Goal: Find contact information: Find contact information

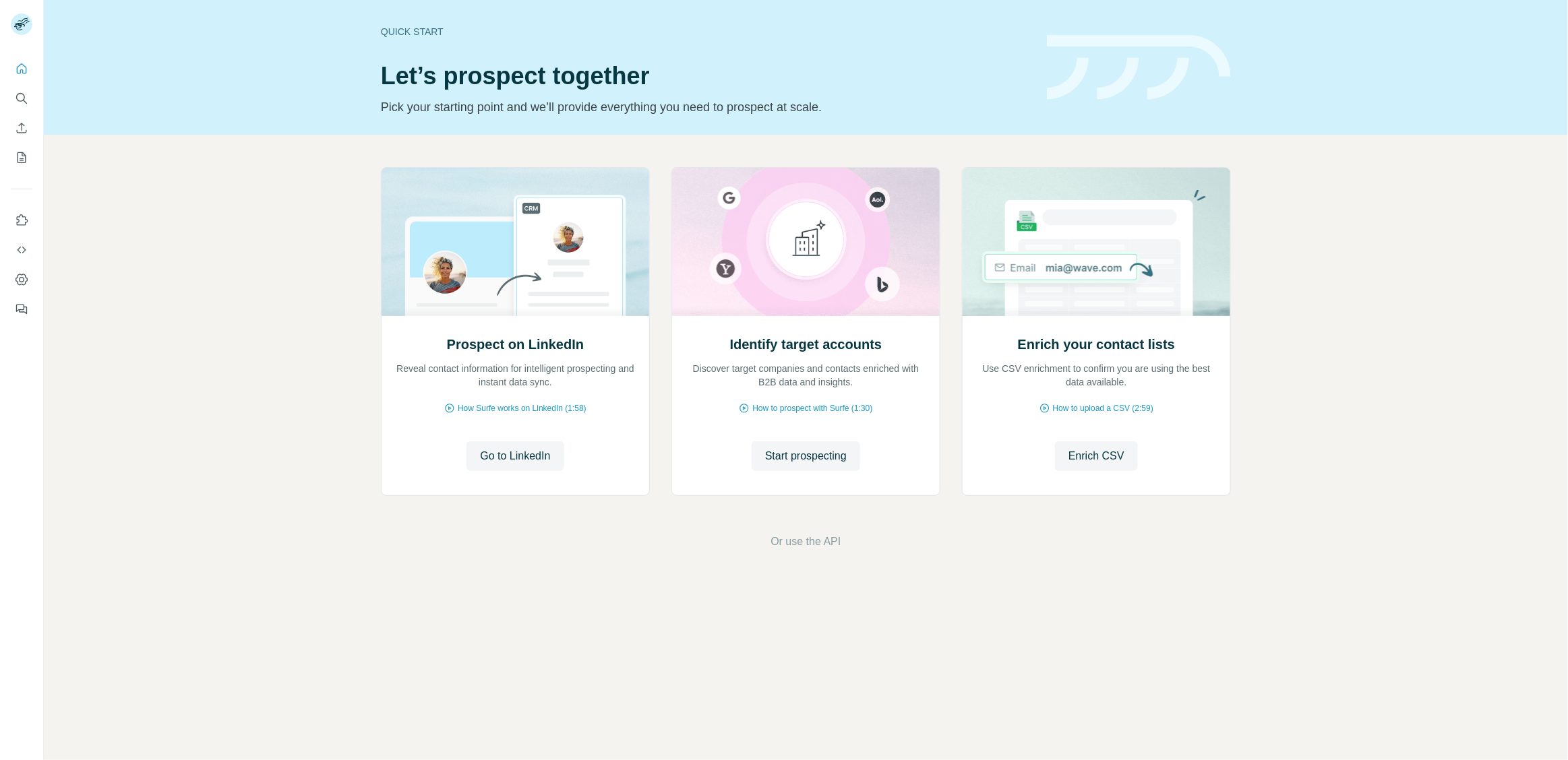
click at [16, 97] on icon "Search" at bounding box center [20, 97] width 8 height 8
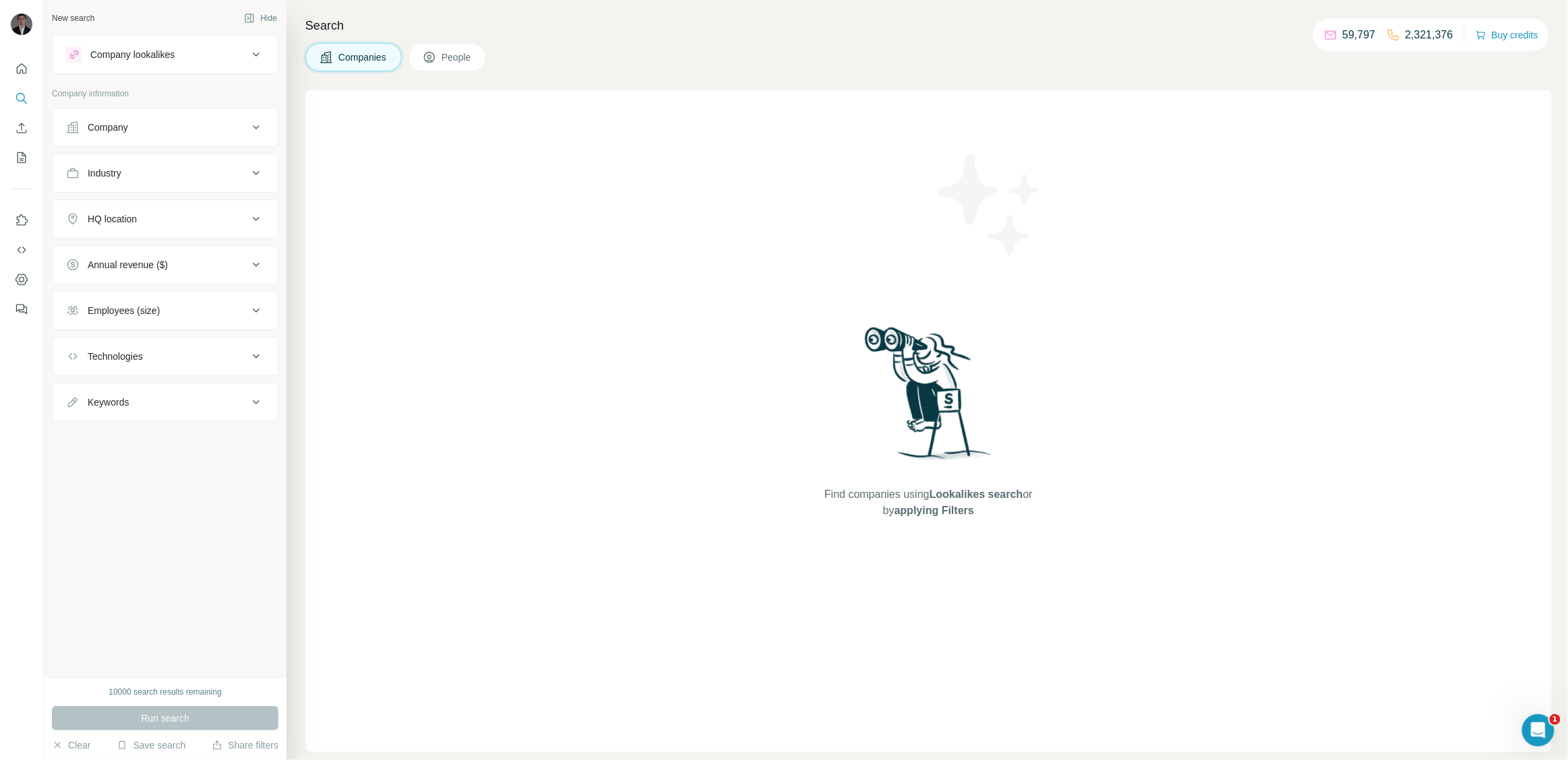
drag, startPoint x: 15, startPoint y: 97, endPoint x: 1370, endPoint y: 124, distance: 1355.3
click at [1497, 115] on div "New search Hide Company lookalikes Company information Company Industry HQ loca…" at bounding box center [784, 380] width 1568 height 760
click at [166, 128] on div "Company" at bounding box center [157, 128] width 182 height 13
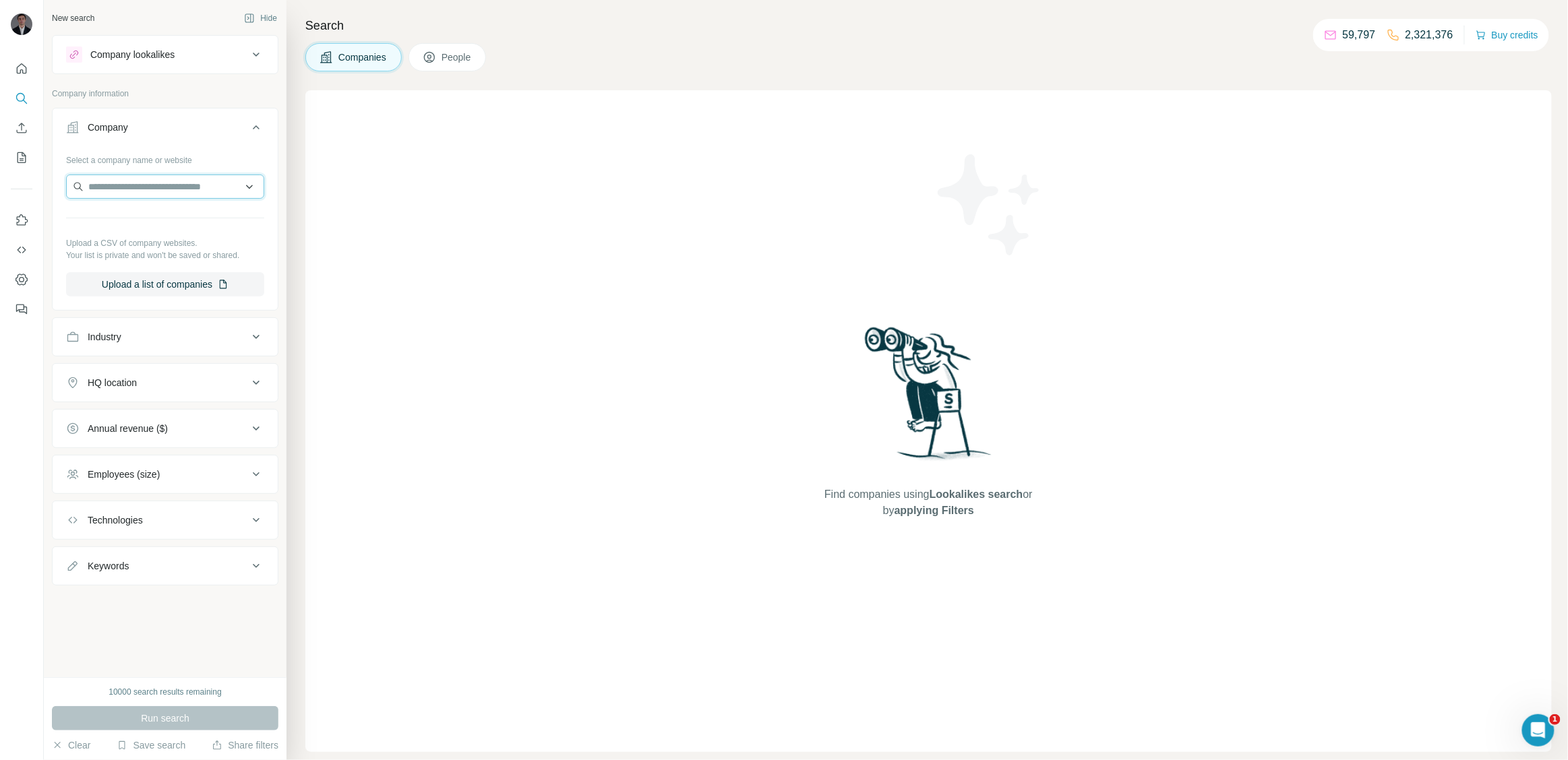
click at [154, 189] on input "text" at bounding box center [166, 186] width 198 height 24
paste input "**********"
type input "**********"
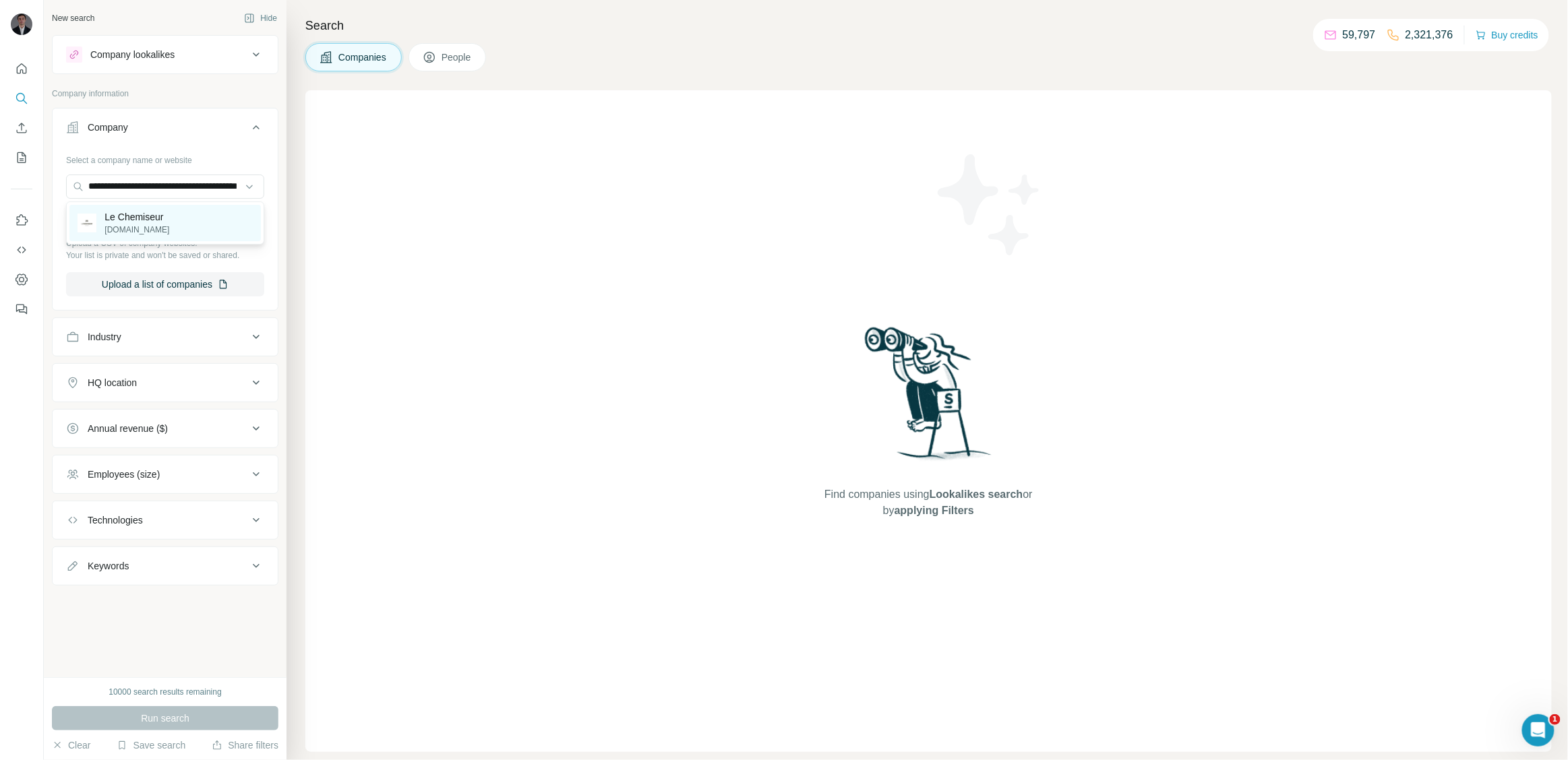
click at [129, 237] on div "Le Chemiseur [DOMAIN_NAME]" at bounding box center [166, 223] width 192 height 36
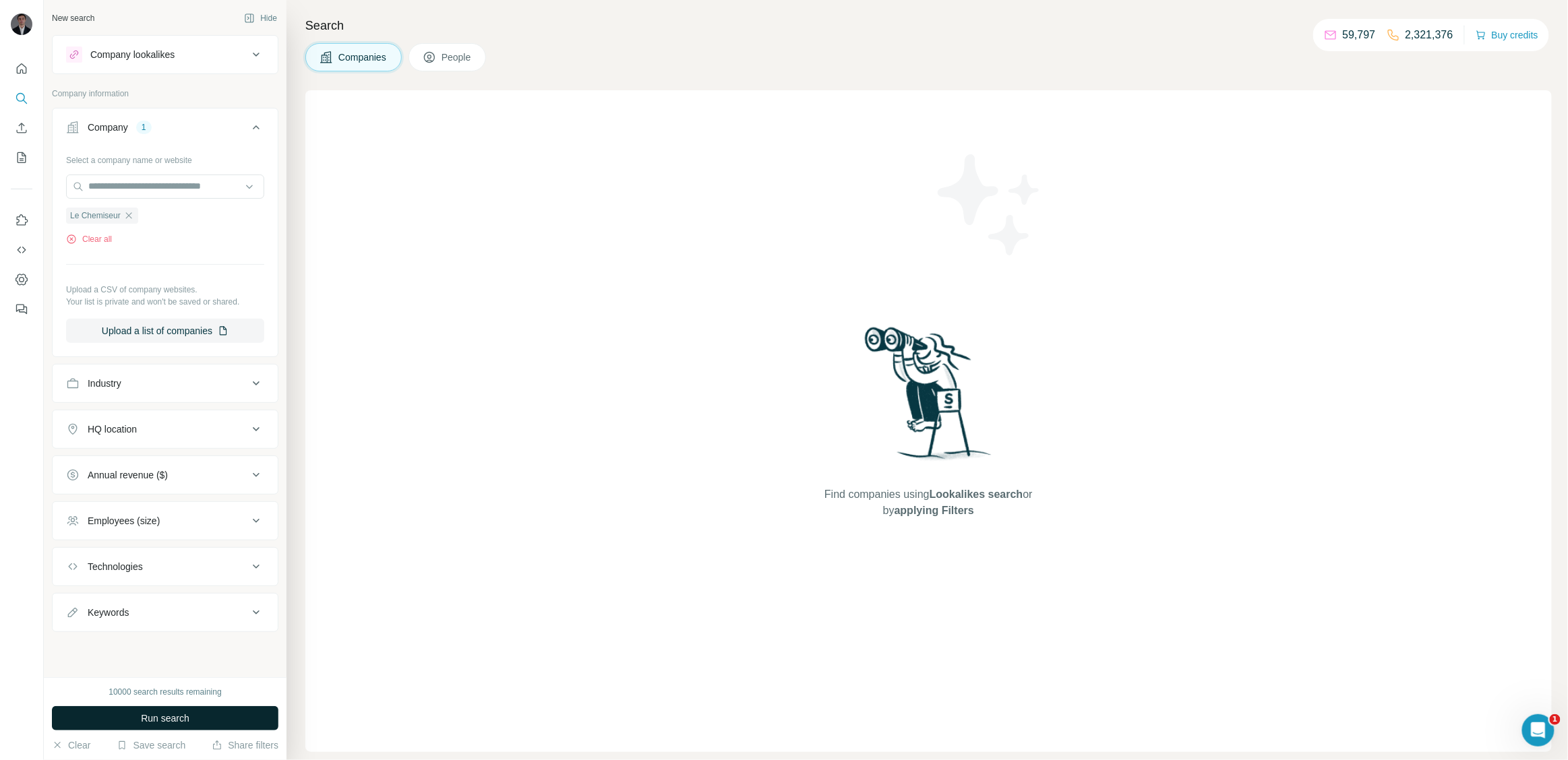
click at [213, 709] on button "Run search" at bounding box center [166, 718] width 227 height 24
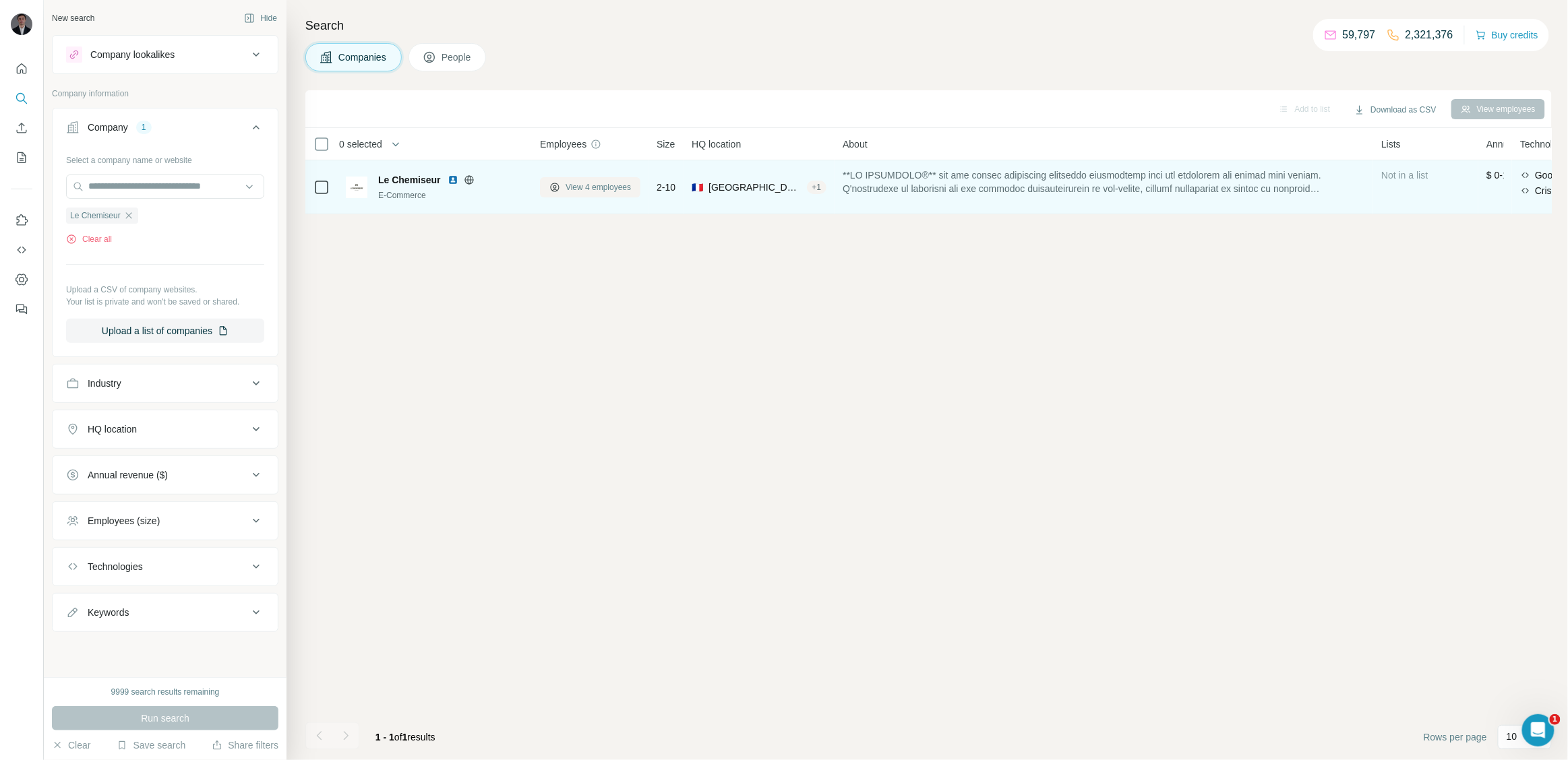
click at [608, 188] on span "View 4 employees" at bounding box center [598, 187] width 66 height 12
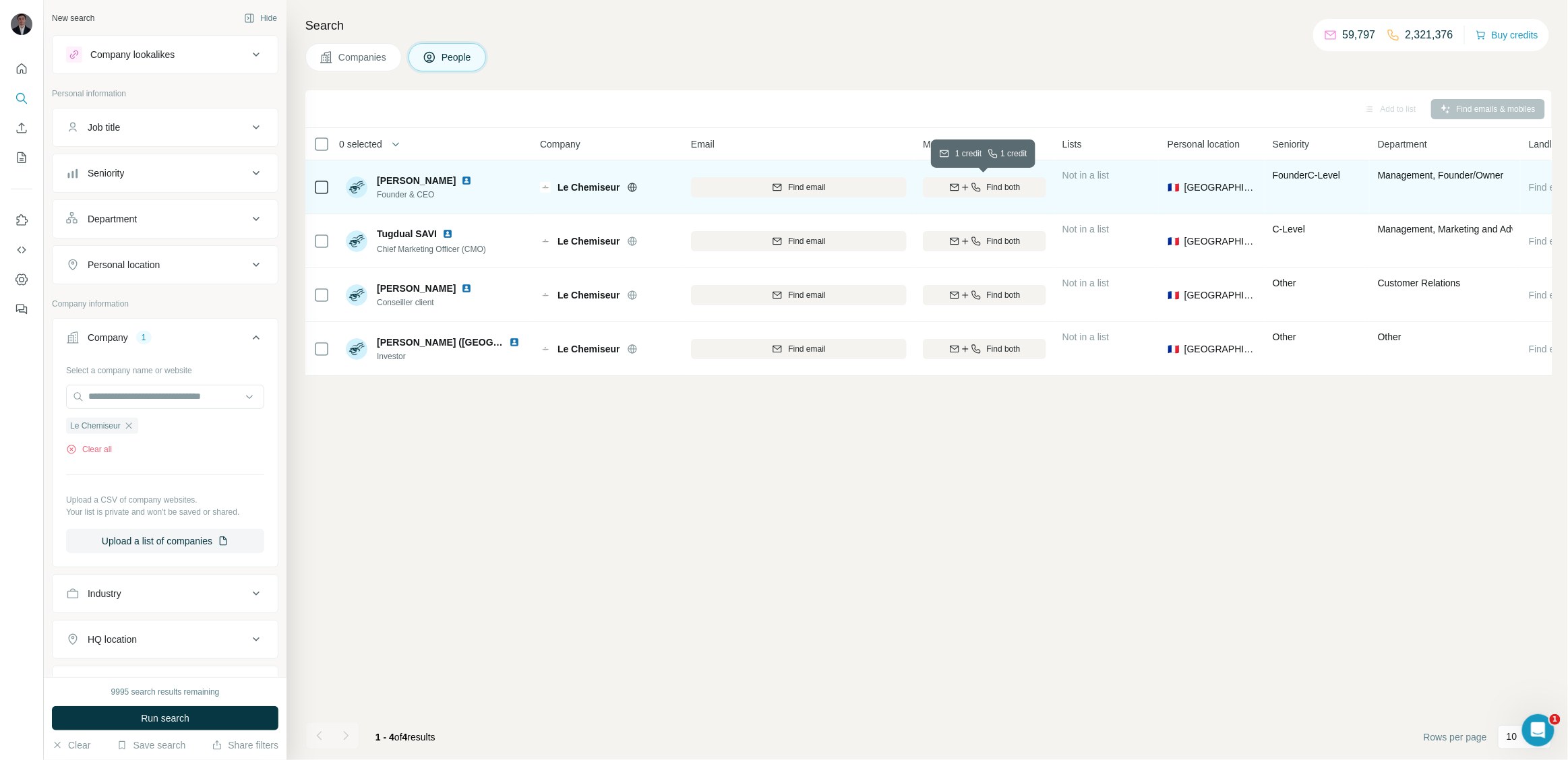
click at [950, 185] on icon "button" at bounding box center [955, 187] width 11 height 11
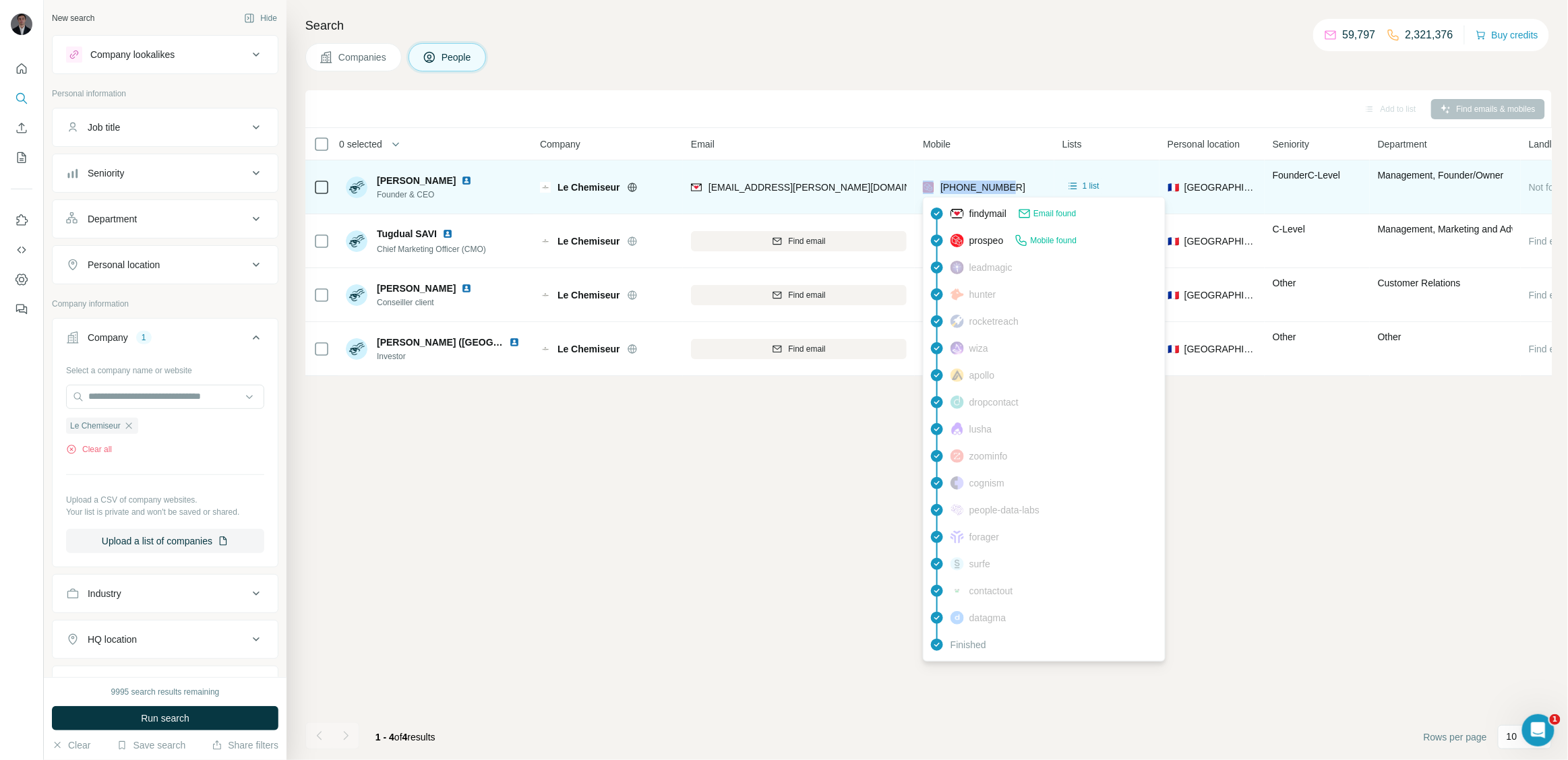
drag, startPoint x: 1018, startPoint y: 182, endPoint x: 936, endPoint y: 181, distance: 82.0
click at [936, 181] on div "[PHONE_NUMBER]" at bounding box center [984, 187] width 124 height 37
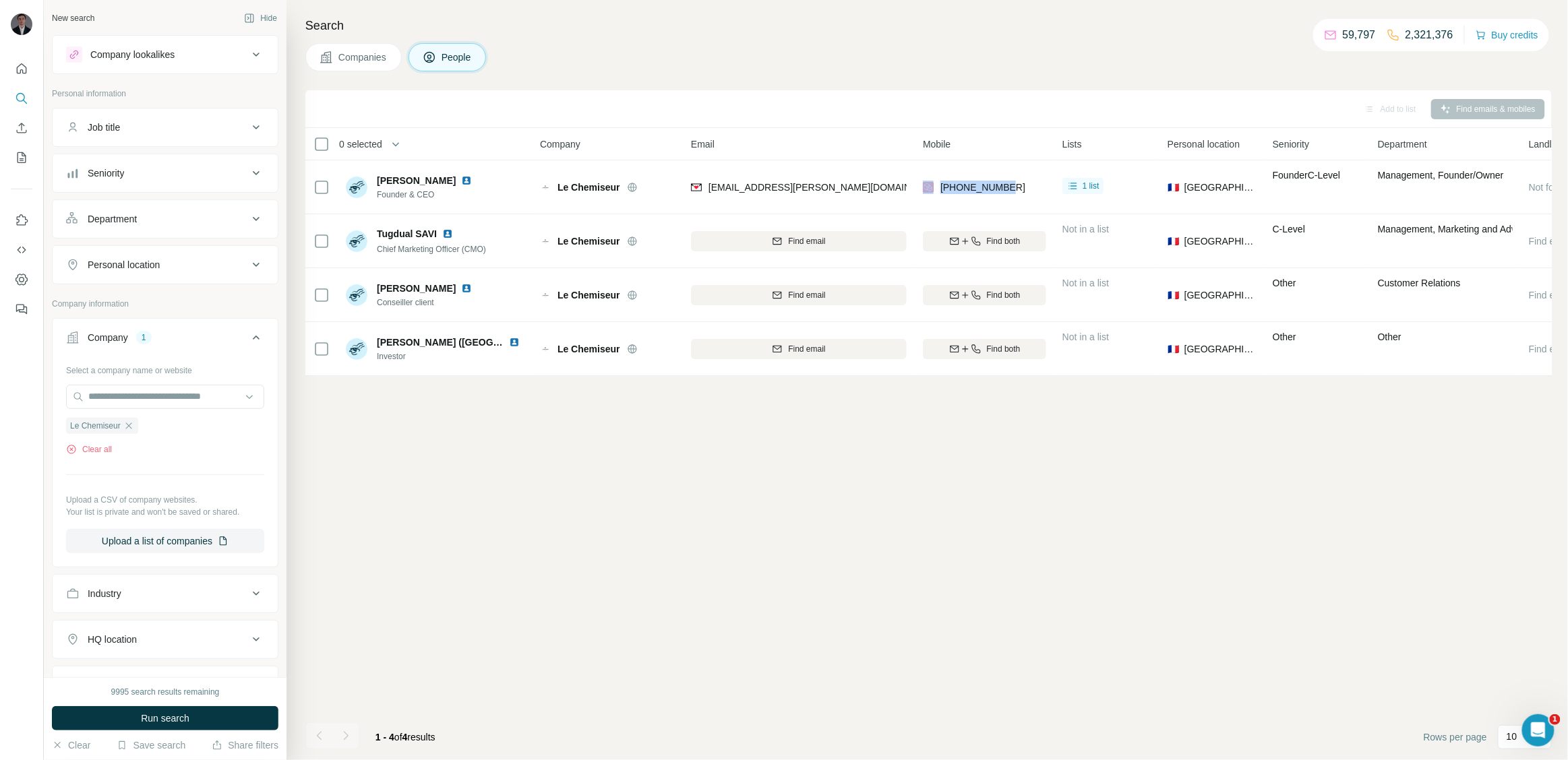
copy div "[PHONE_NUMBER]"
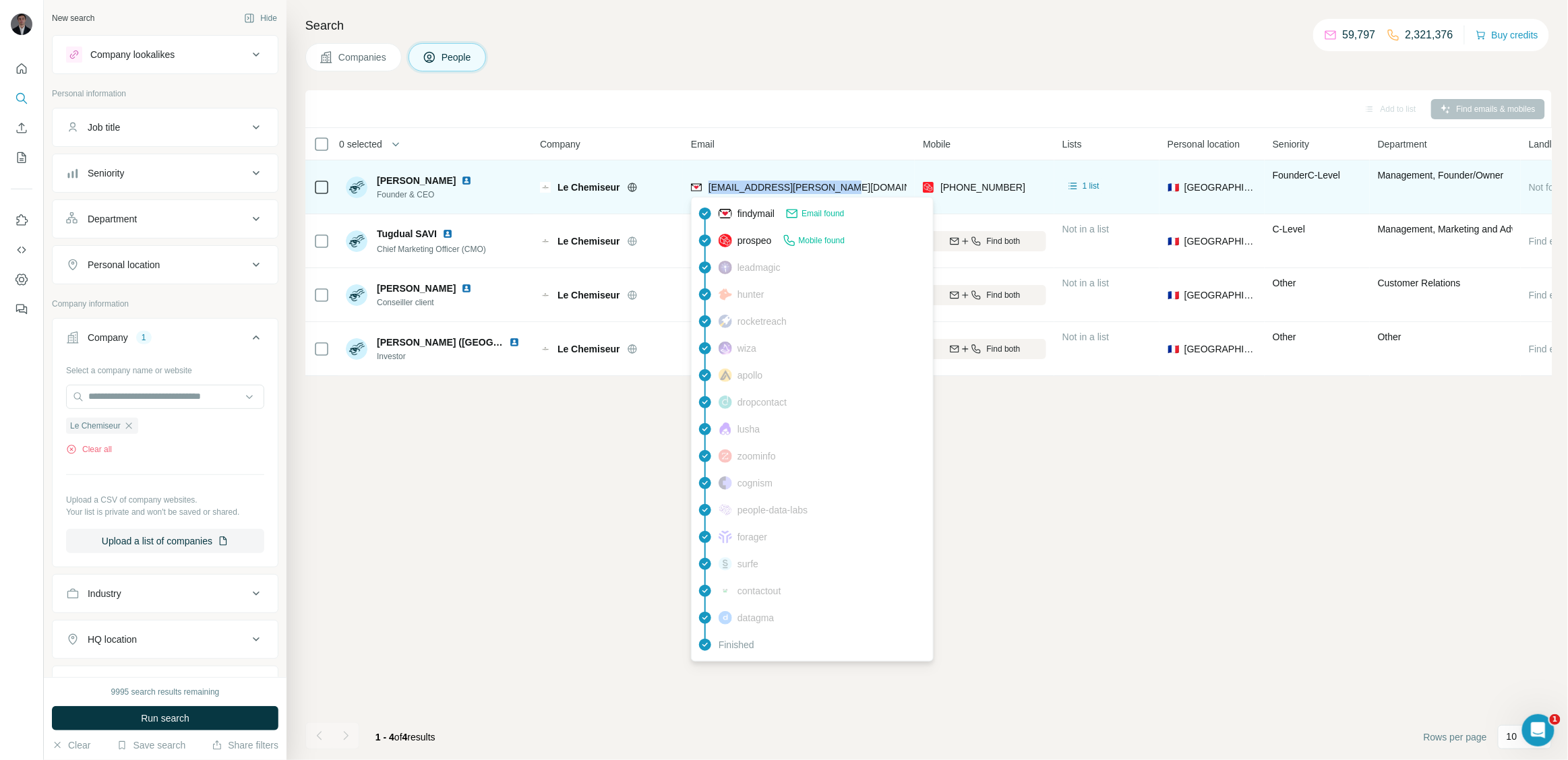
drag, startPoint x: 835, startPoint y: 184, endPoint x: 705, endPoint y: 189, distance: 130.1
click at [705, 189] on div "[EMAIL_ADDRESS][PERSON_NAME][DOMAIN_NAME]" at bounding box center [798, 187] width 216 height 37
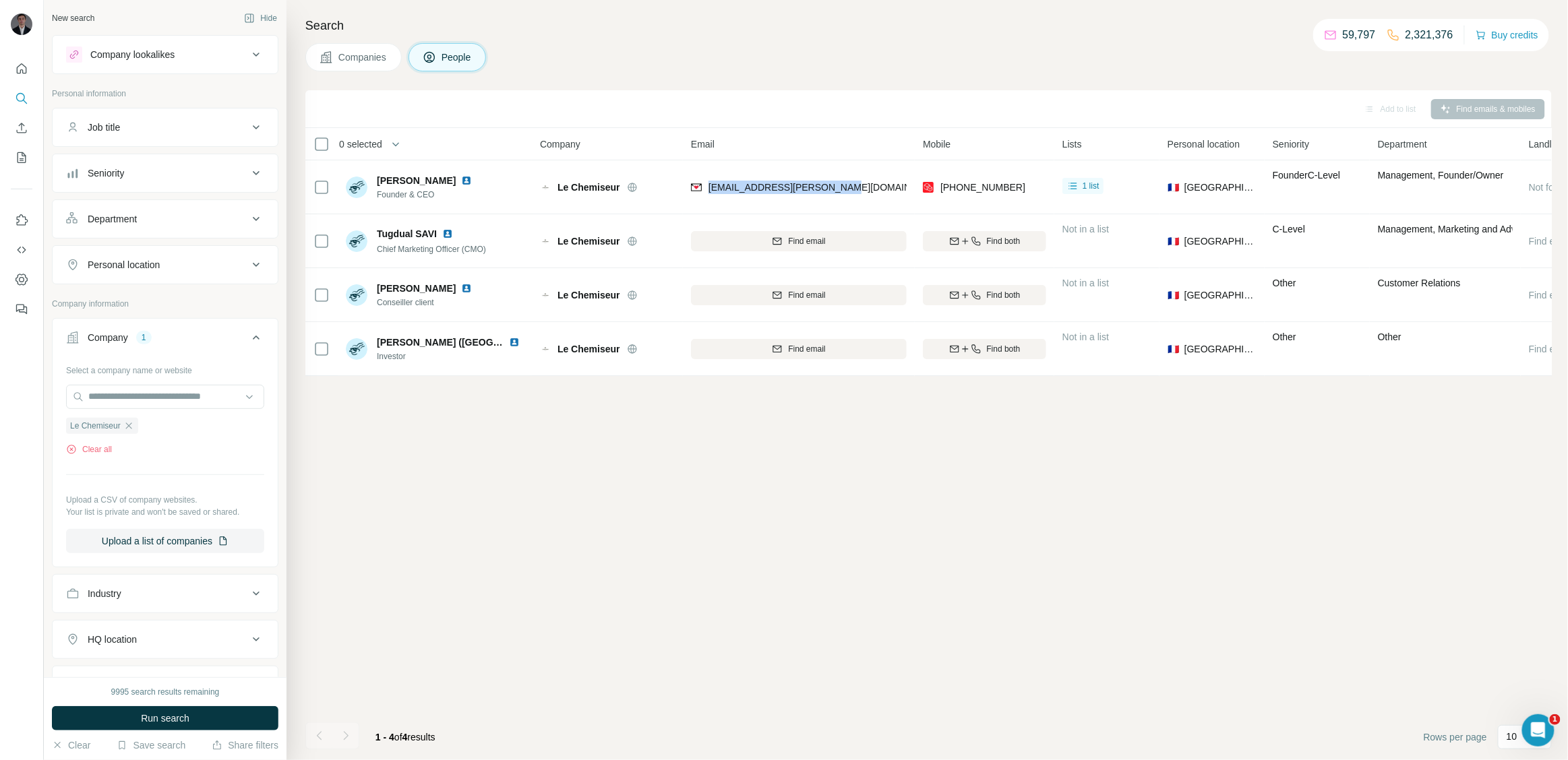
copy span "[EMAIL_ADDRESS][PERSON_NAME][DOMAIN_NAME]"
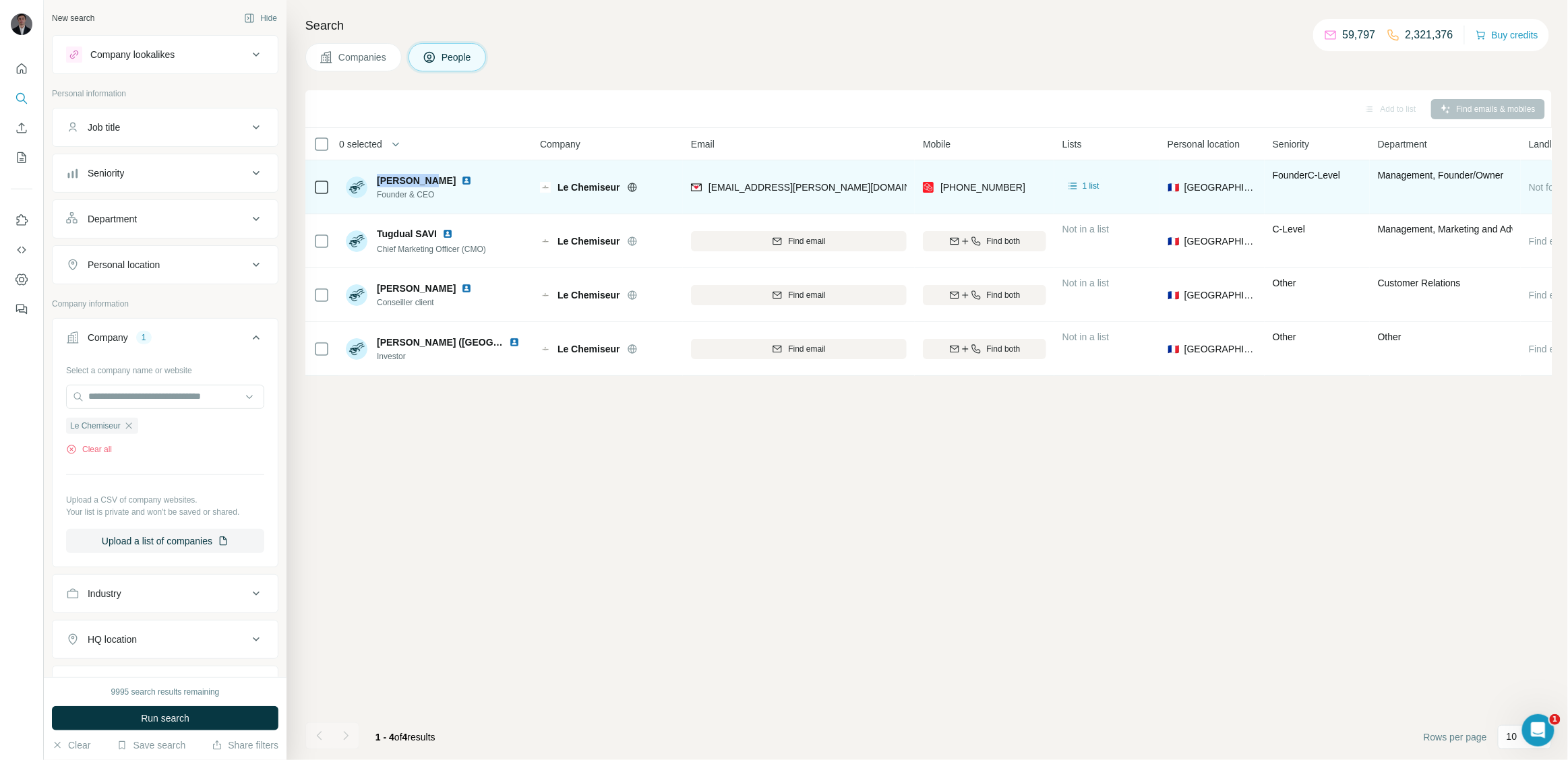
drag, startPoint x: 380, startPoint y: 181, endPoint x: 439, endPoint y: 179, distance: 59.0
click at [439, 179] on span "[PERSON_NAME]" at bounding box center [417, 181] width 79 height 13
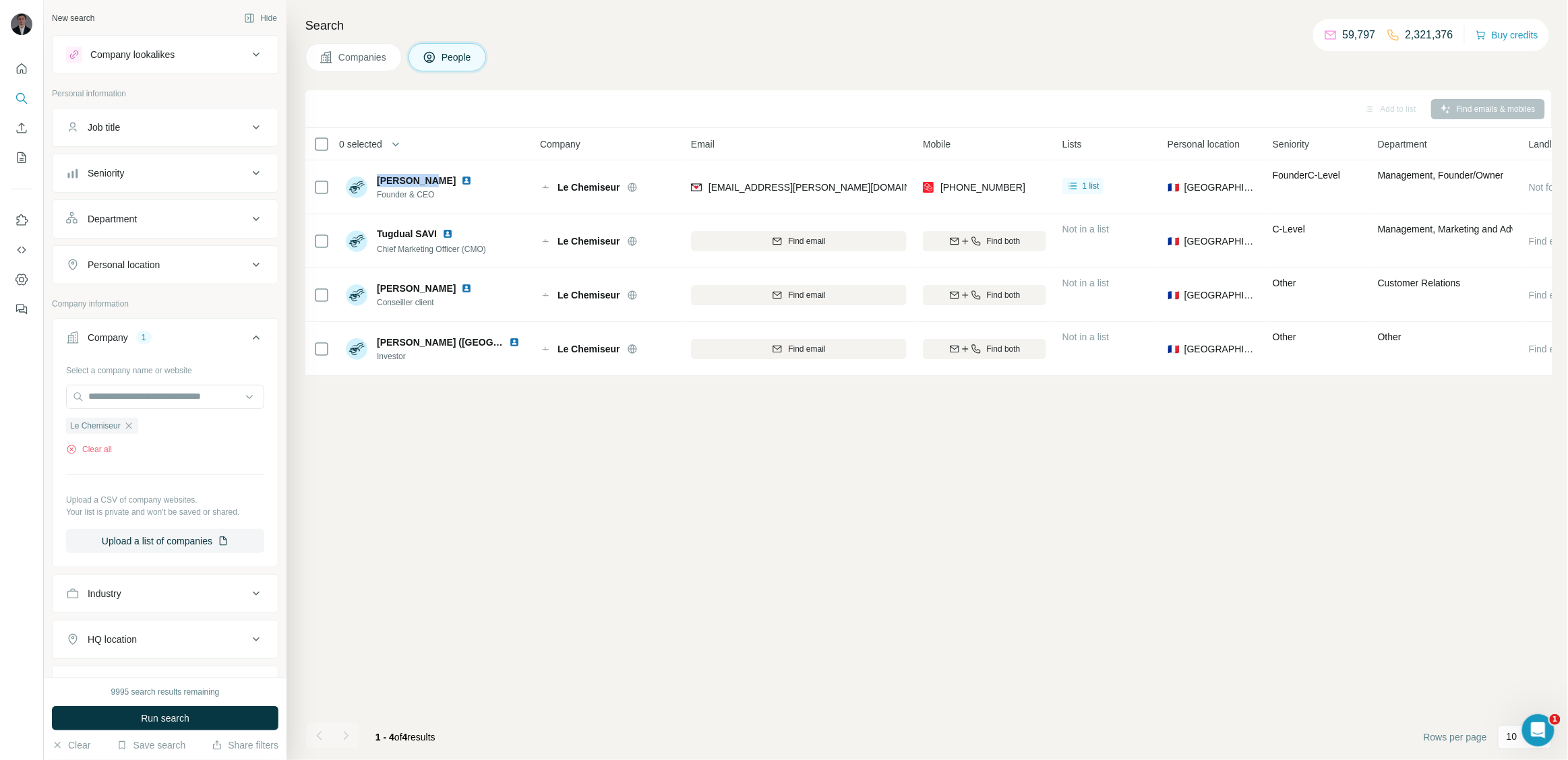
copy span "[PERSON_NAME]"
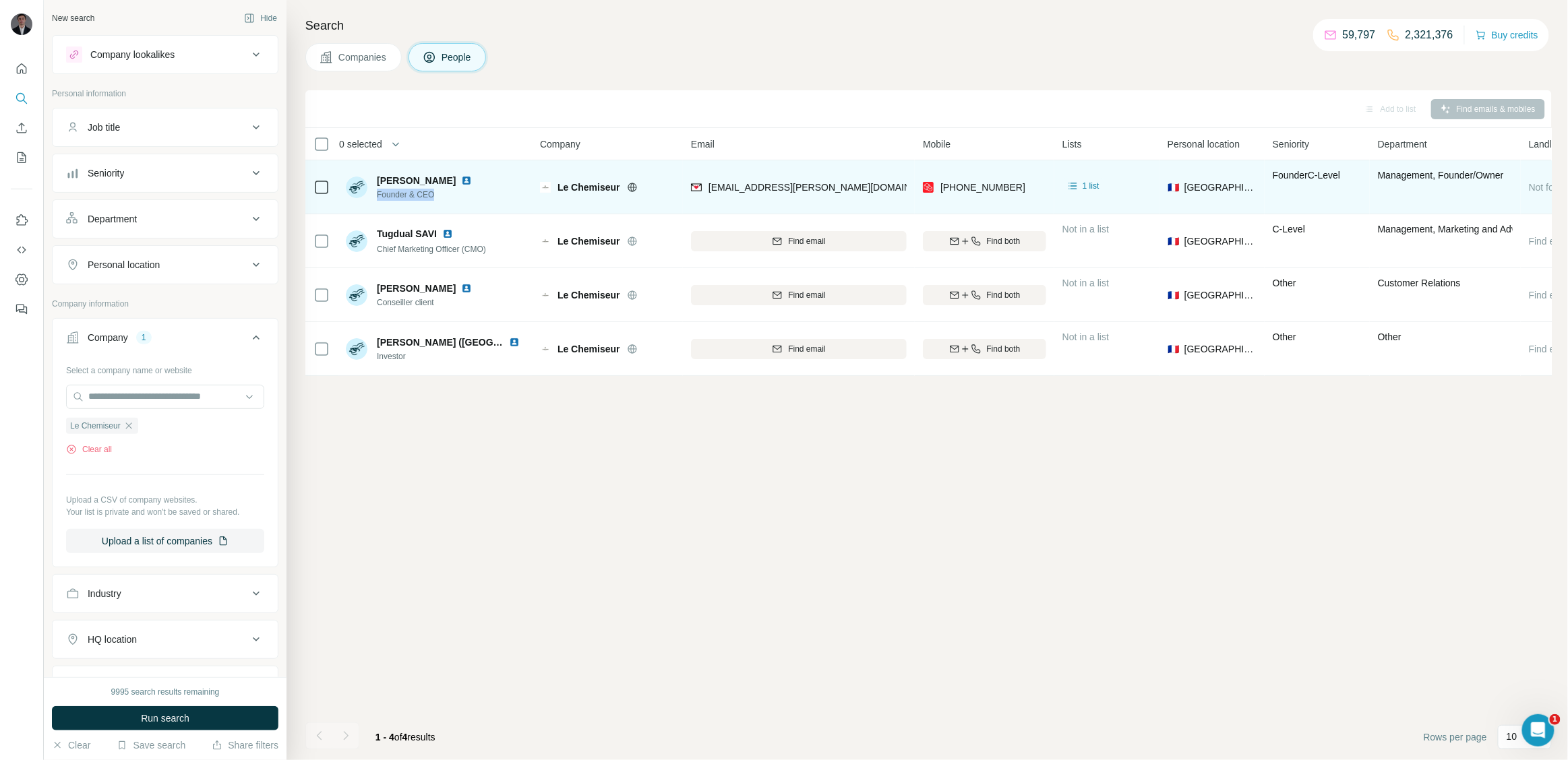
drag, startPoint x: 435, startPoint y: 198, endPoint x: 373, endPoint y: 197, distance: 62.0
click at [373, 197] on div "[PERSON_NAME] Founder & CEO" at bounding box center [412, 187] width 131 height 27
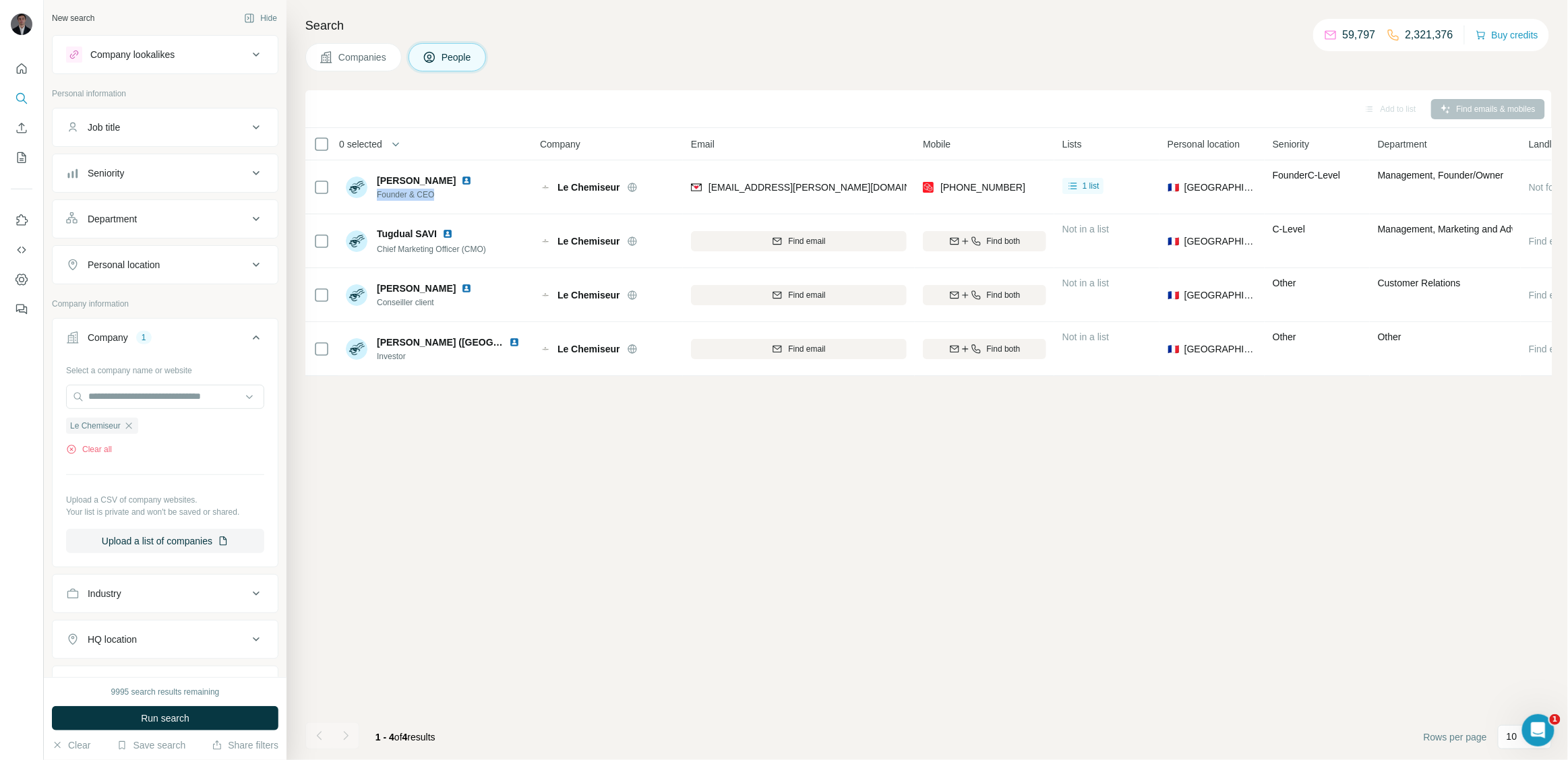
copy span "Founder & CEO"
